Goal: Task Accomplishment & Management: Complete application form

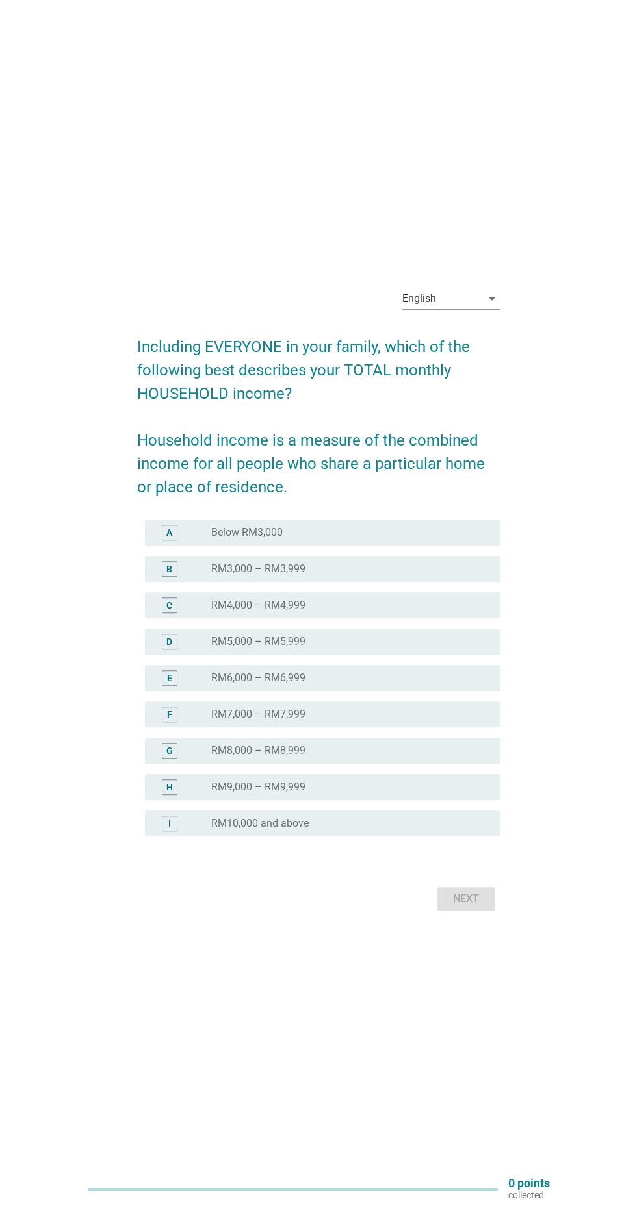
scroll to position [31, 0]
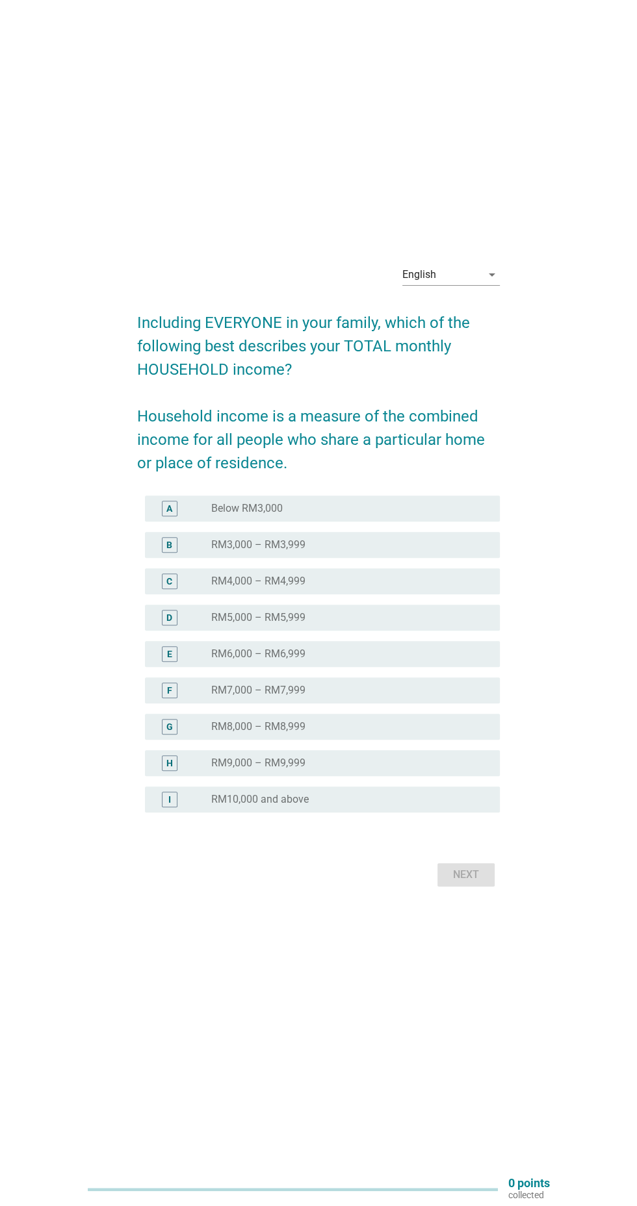
click at [435, 515] on div "radio_button_unchecked Below RM3,000" at bounding box center [345, 508] width 268 height 13
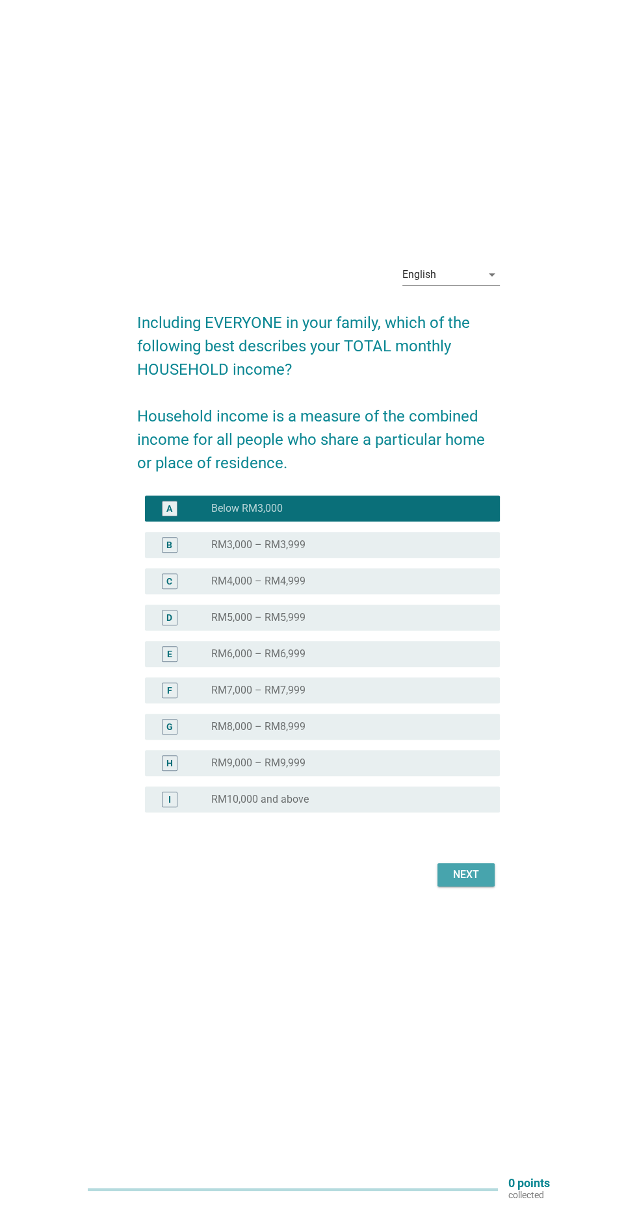
click at [474, 887] on button "Next" at bounding box center [465, 874] width 57 height 23
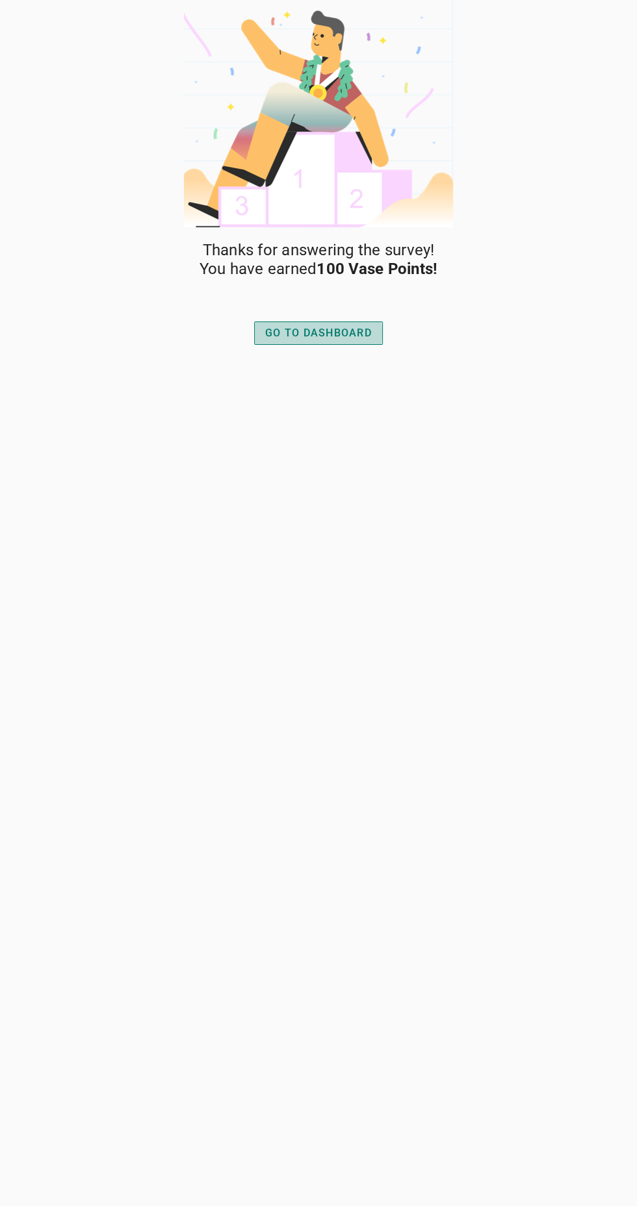
click at [373, 335] on button "GO TO DASHBOARD" at bounding box center [318, 333] width 129 height 23
